Goal: Task Accomplishment & Management: Manage account settings

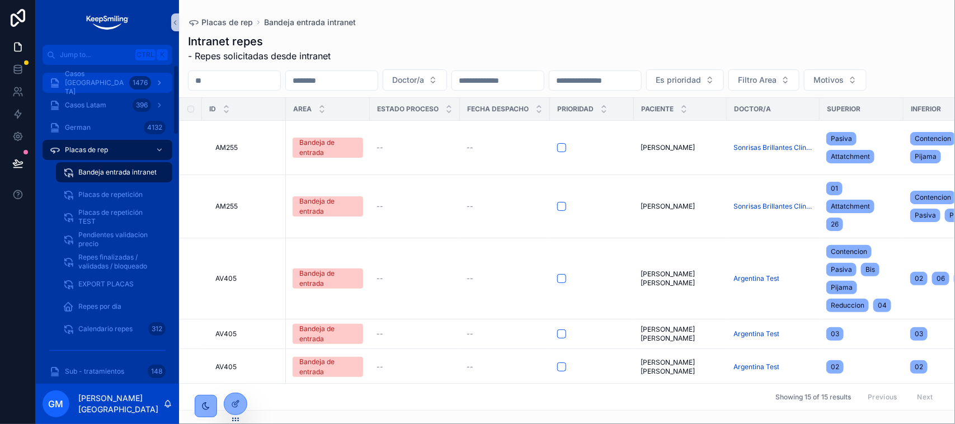
click at [102, 84] on span "Casos [GEOGRAPHIC_DATA]" at bounding box center [95, 82] width 60 height 27
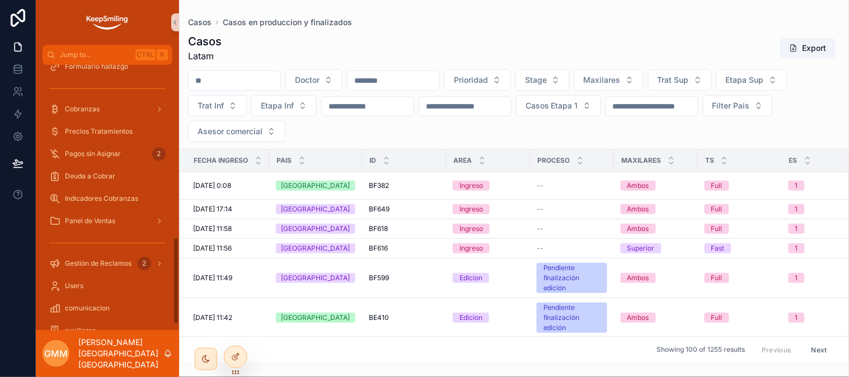
scroll to position [571, 0]
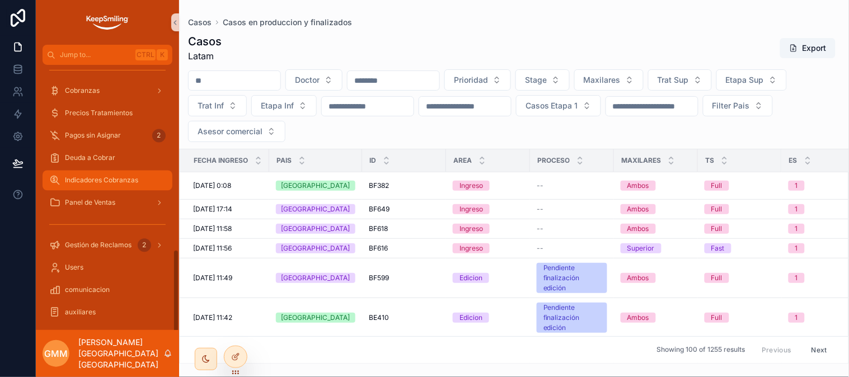
click at [126, 182] on span "Indicadores Cobranzas" at bounding box center [101, 180] width 73 height 9
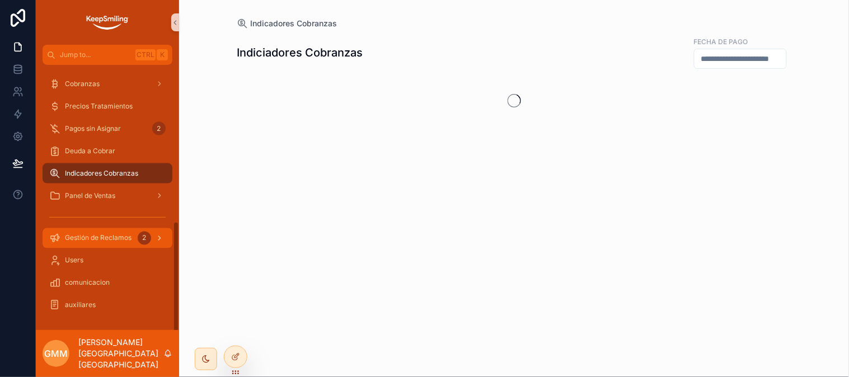
scroll to position [370, 0]
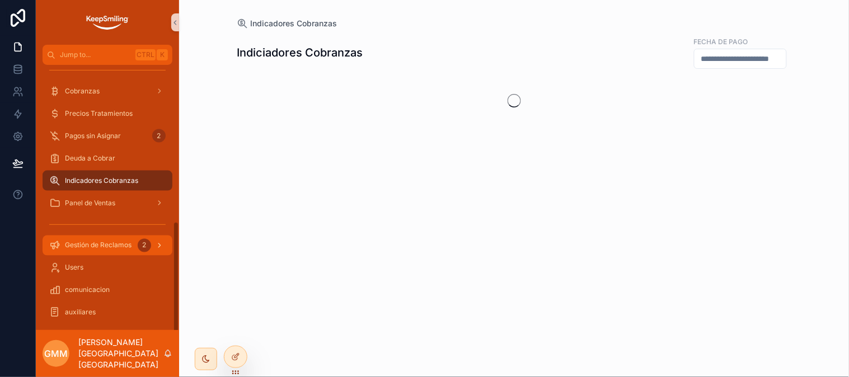
click at [113, 247] on span "Gestión de Reclamos" at bounding box center [98, 245] width 67 height 9
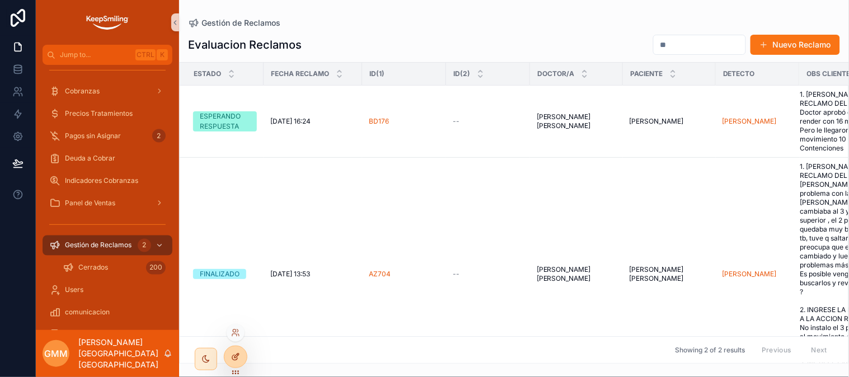
click at [238, 353] on icon at bounding box center [235, 357] width 9 height 9
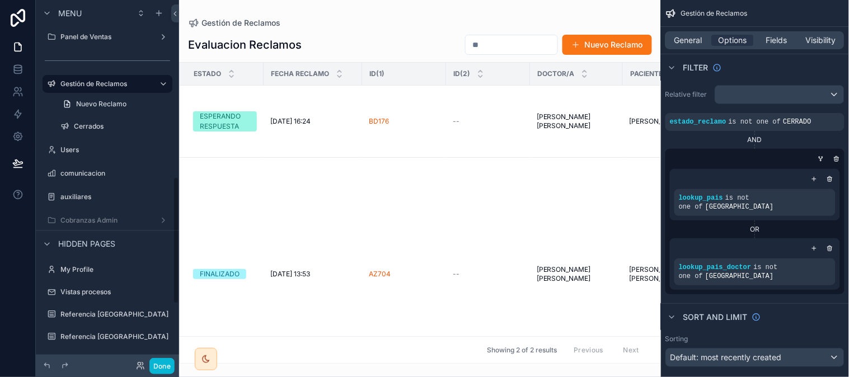
scroll to position [506, 0]
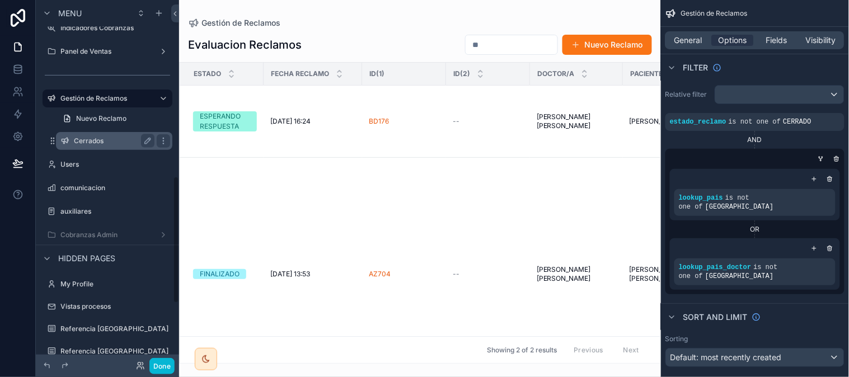
click at [120, 137] on label "Cerrados" at bounding box center [112, 141] width 76 height 9
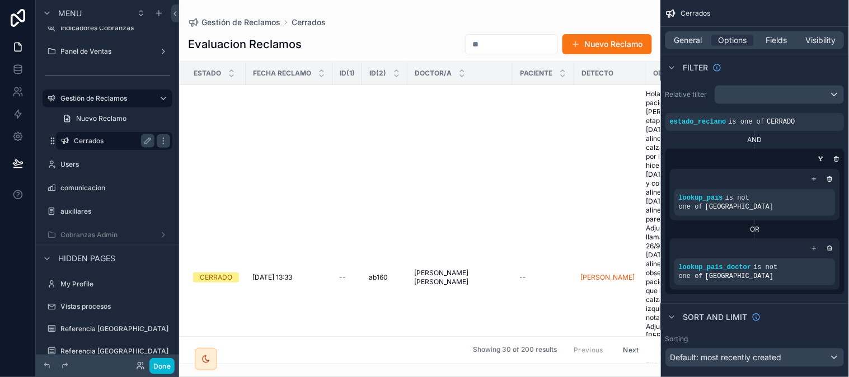
click at [120, 137] on label "Cerrados" at bounding box center [112, 141] width 76 height 9
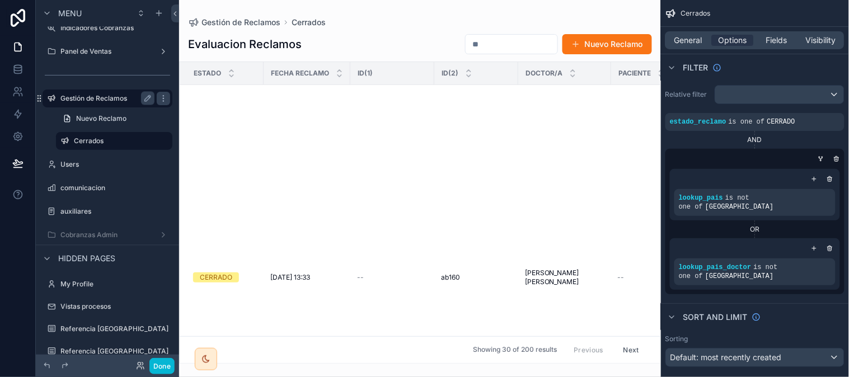
click at [103, 94] on label "Gestión de Reclamos" at bounding box center [105, 98] width 90 height 9
